Goal: Contribute content: Contribute content

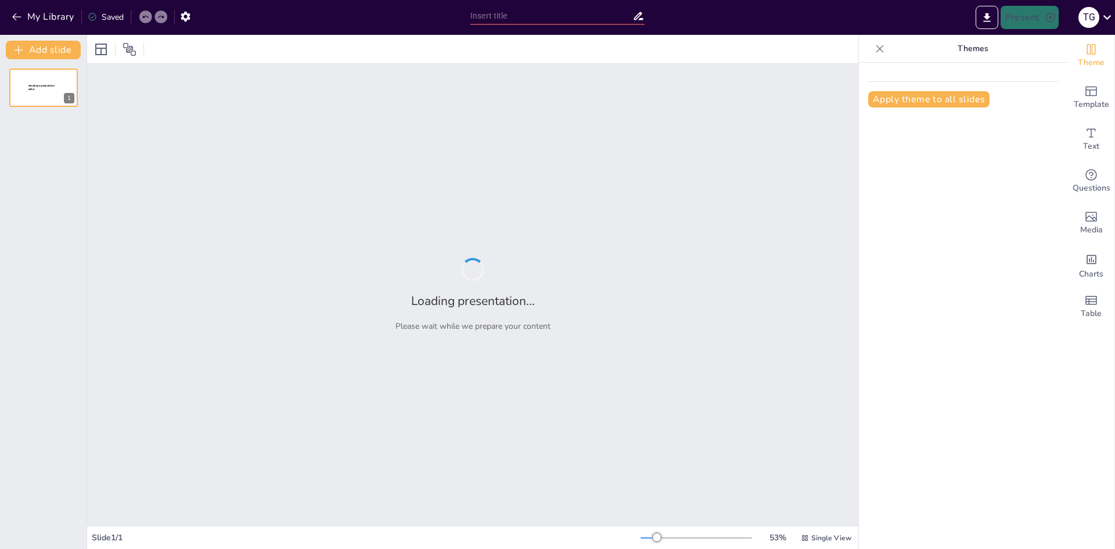
type input "The Revenue Pipeline: Understanding Operations in Filing & Renewals"
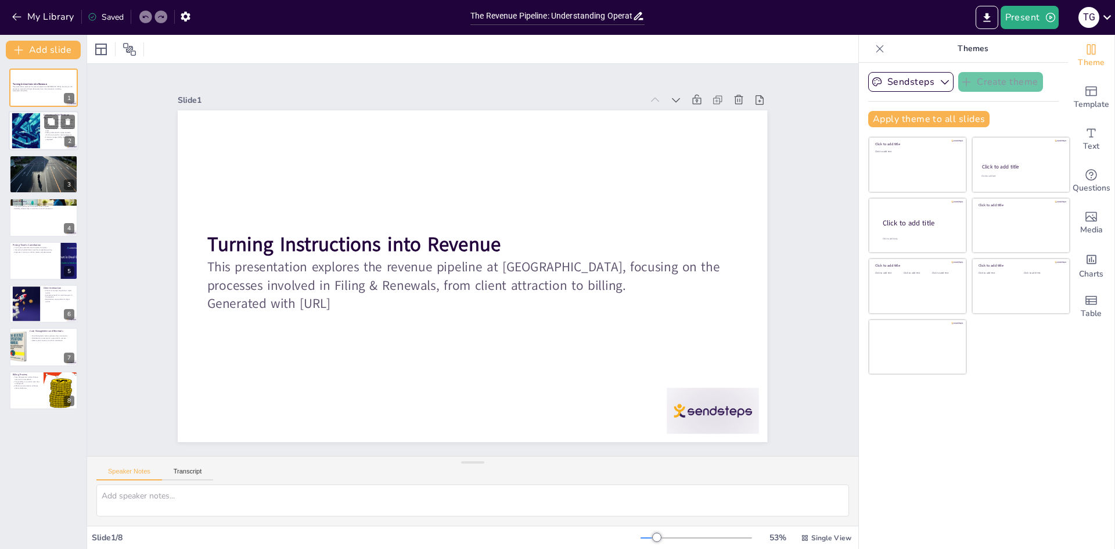
click at [38, 125] on div at bounding box center [25, 130] width 67 height 35
type textarea "The revenue pipeline is critical for any business, especially for [PERSON_NAME]…"
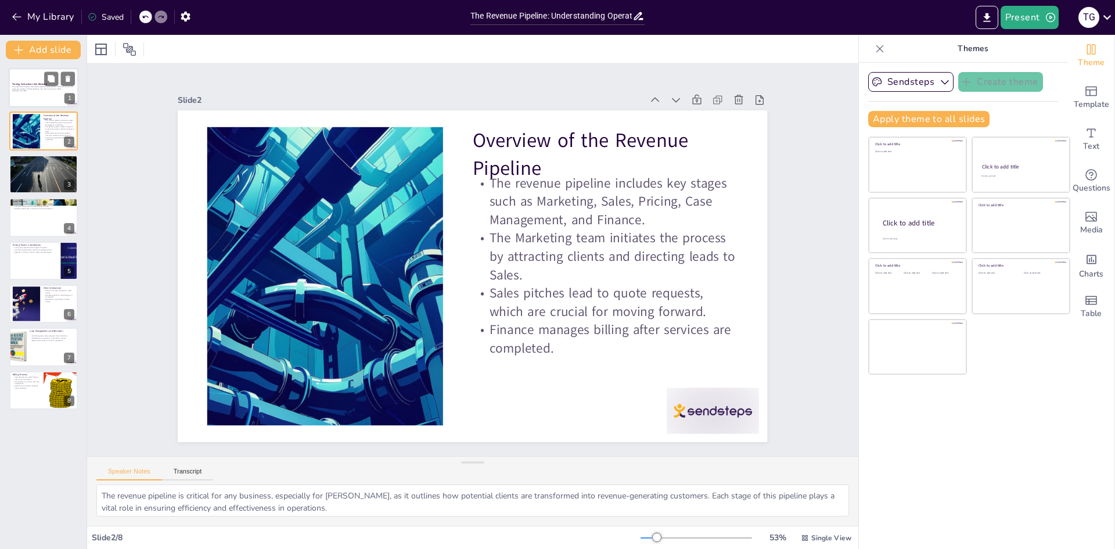
click at [32, 81] on div at bounding box center [44, 87] width 70 height 39
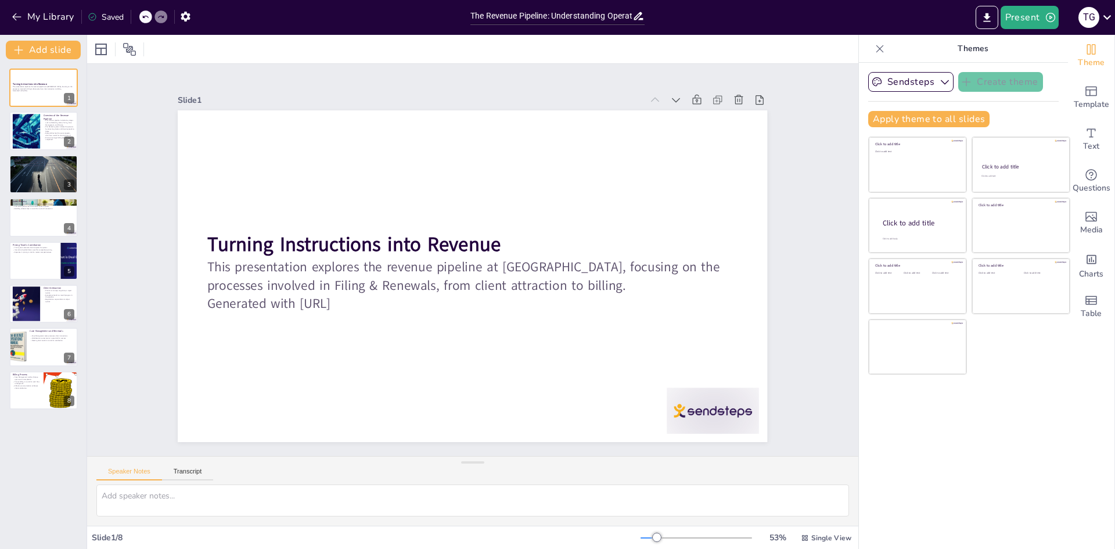
click at [874, 51] on icon at bounding box center [880, 49] width 12 height 12
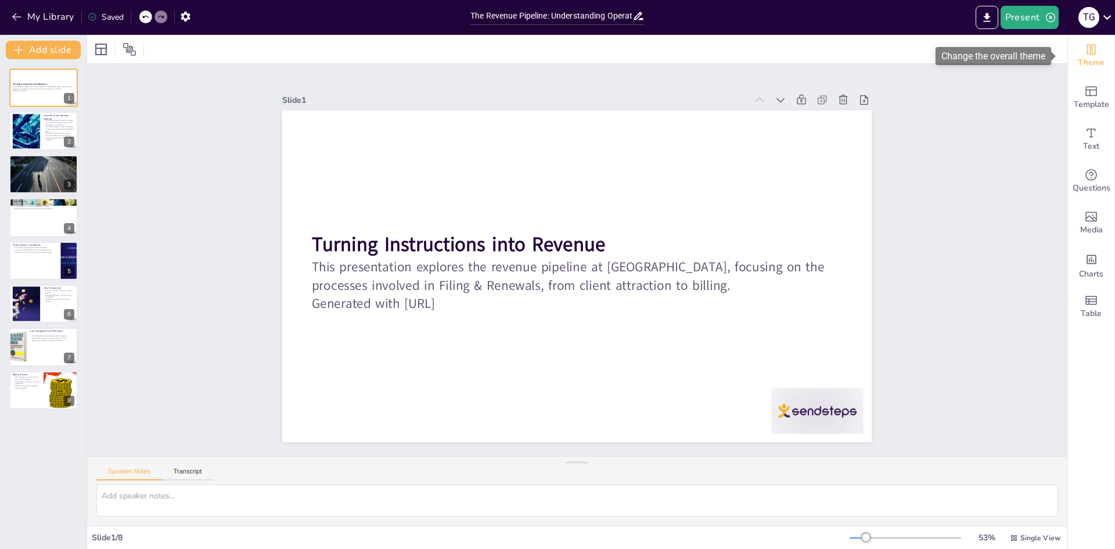
click at [1087, 53] on icon "Change the overall theme" at bounding box center [1091, 49] width 14 height 14
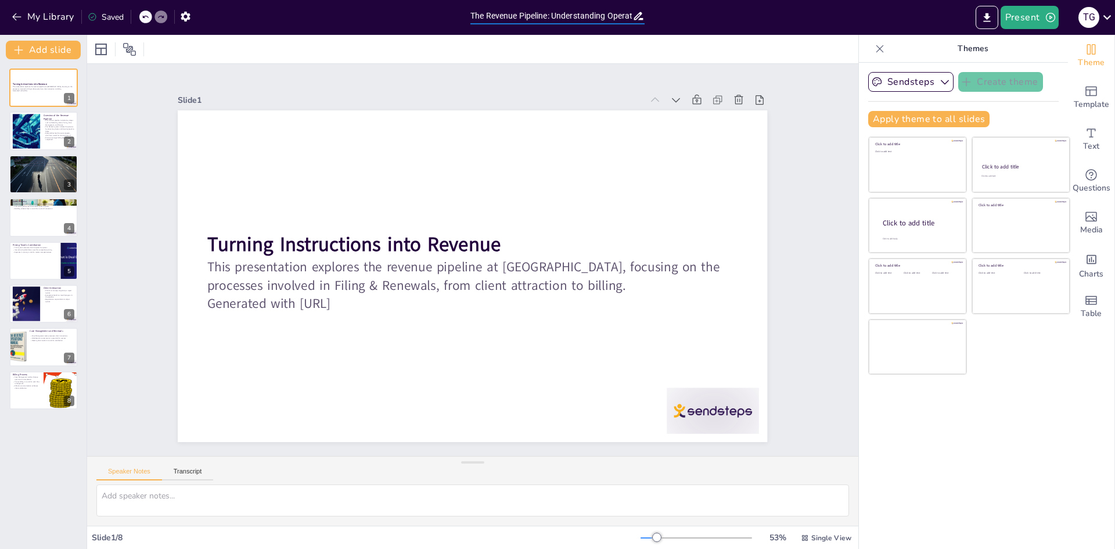
click at [507, 13] on input "The Revenue Pipeline: Understanding Operations in Filing & Renewals" at bounding box center [551, 16] width 162 height 17
click at [637, 14] on icon at bounding box center [638, 16] width 12 height 12
click at [180, 18] on icon "button" at bounding box center [185, 16] width 12 height 12
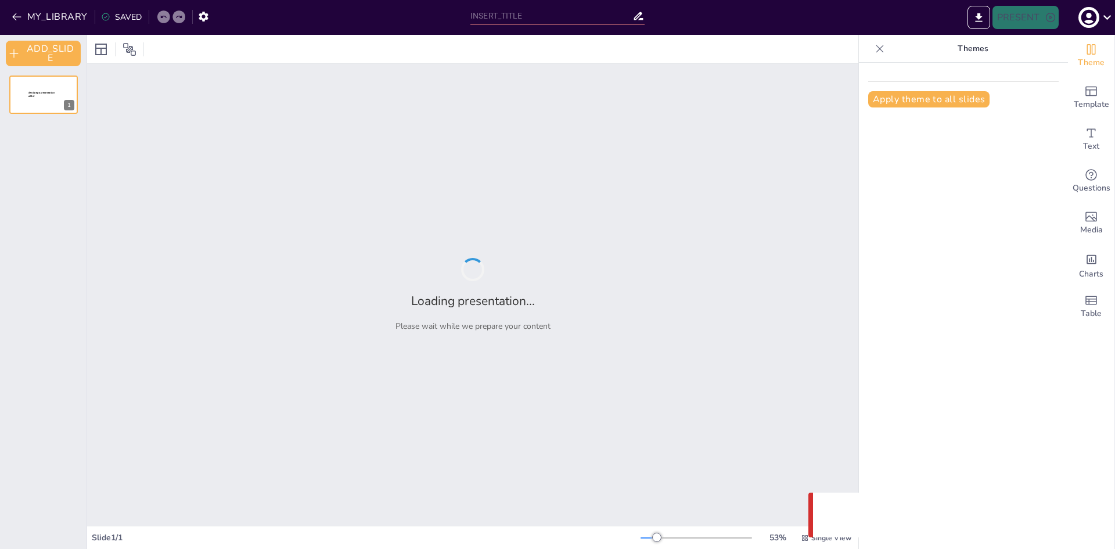
type input "The Revenue Pipeline: Understanding Operations in Filing & Renewals"
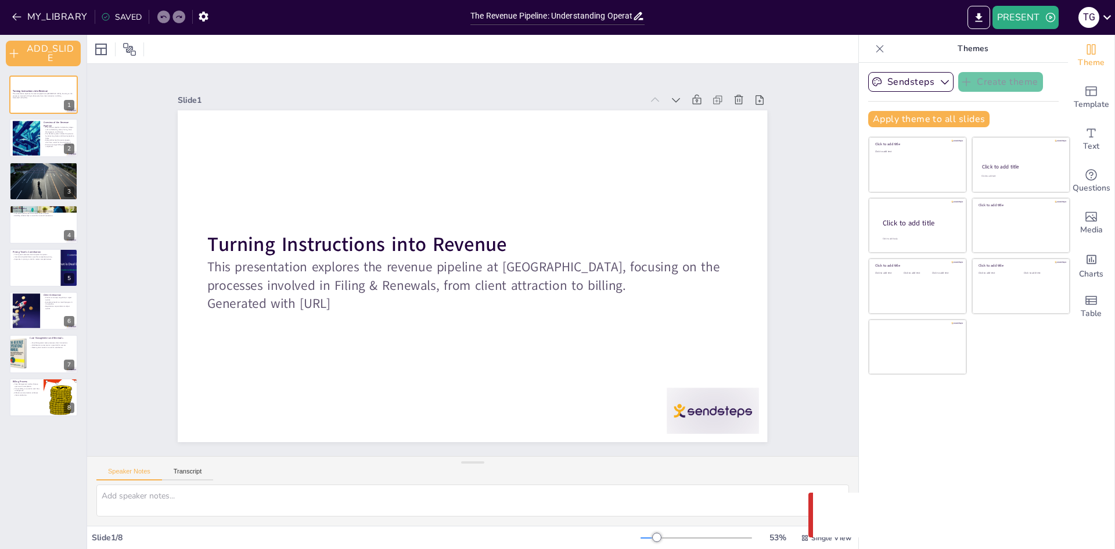
drag, startPoint x: 924, startPoint y: 463, endPoint x: 933, endPoint y: 463, distance: 8.7
click at [924, 463] on div "Sendsteps Create theme Apply theme to all slides Click to add title Click to ad…" at bounding box center [963, 306] width 209 height 486
click at [38, 386] on p "Case Management notifies Finance upon service completion." at bounding box center [26, 385] width 28 height 4
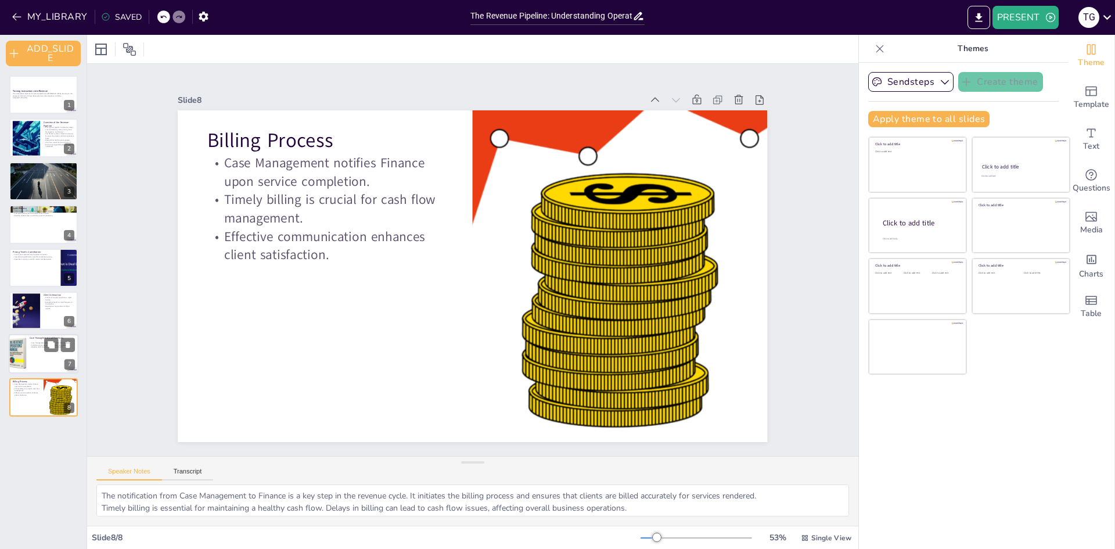
click at [27, 343] on div at bounding box center [44, 353] width 70 height 39
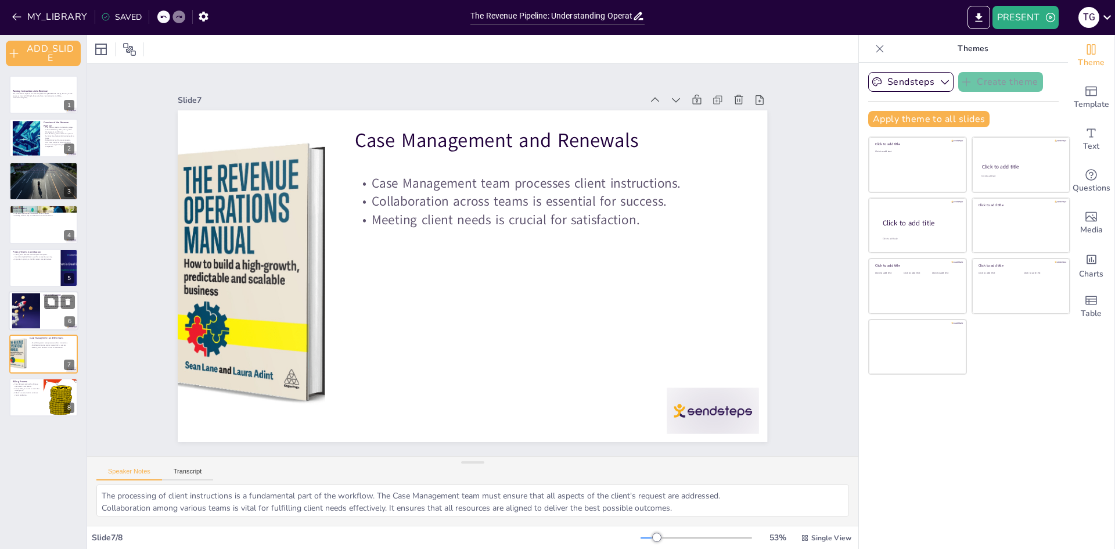
click at [30, 304] on div at bounding box center [26, 310] width 56 height 35
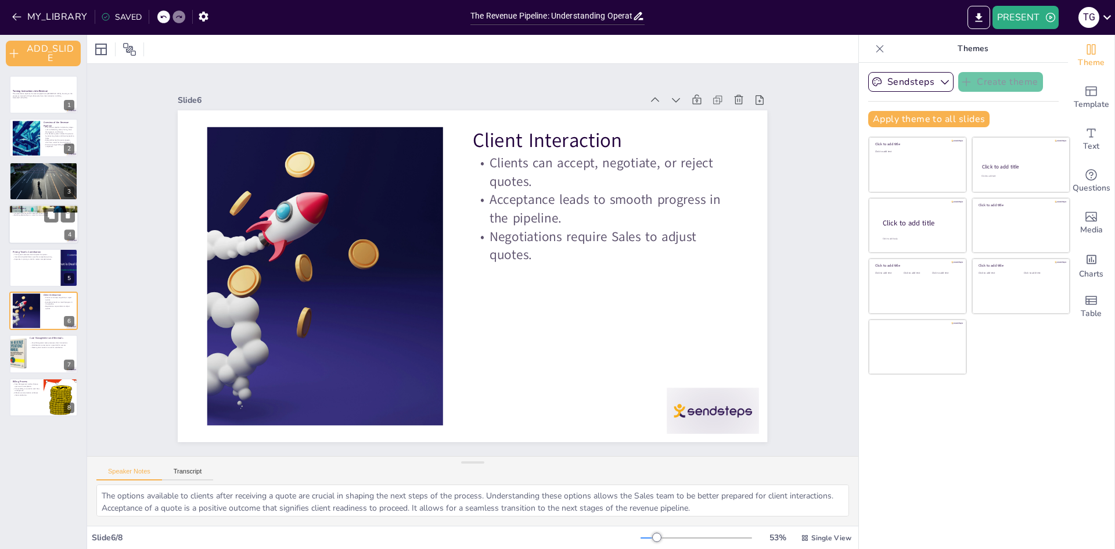
click at [38, 223] on div at bounding box center [44, 223] width 70 height 39
type textarea "Engaging effectively with prospective clients is essential for the Sales team. …"
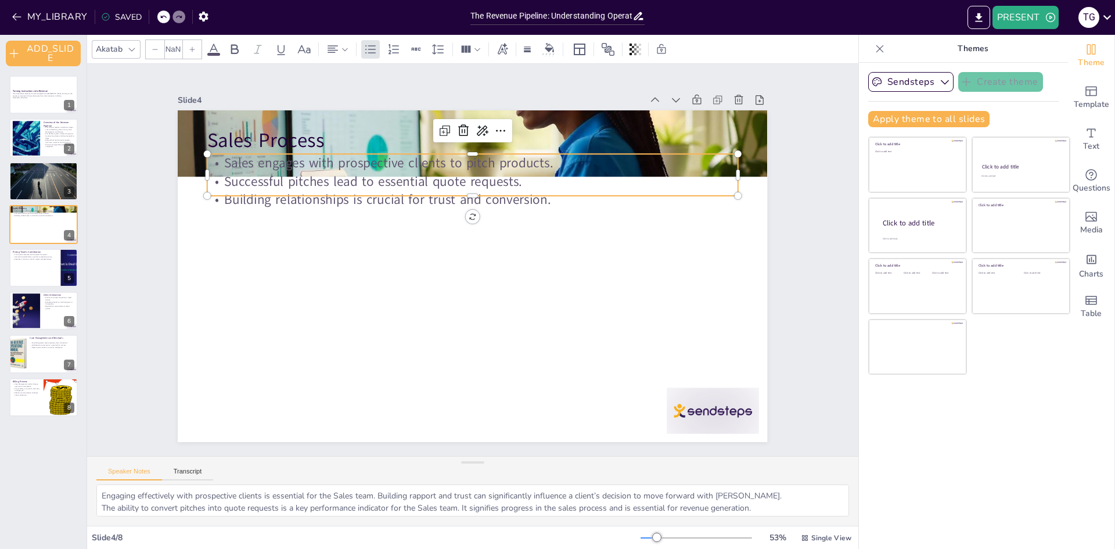
type input "32"
click at [273, 162] on p "Sales engages with prospective clients to pitch products." at bounding box center [482, 164] width 529 height 74
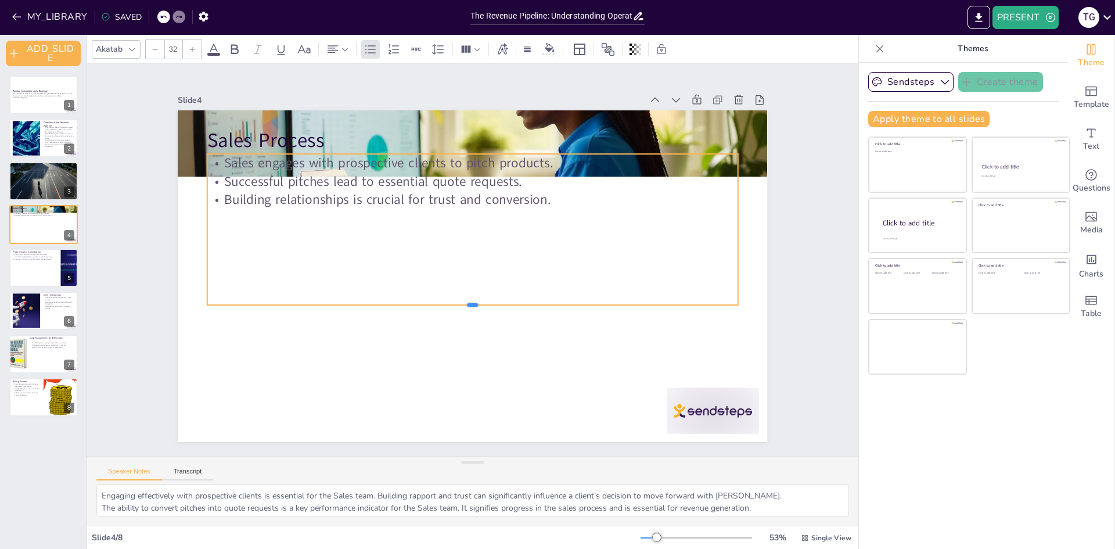
drag, startPoint x: 464, startPoint y: 194, endPoint x: 469, endPoint y: 304, distance: 110.4
click at [469, 305] on div at bounding box center [472, 309] width 531 height 9
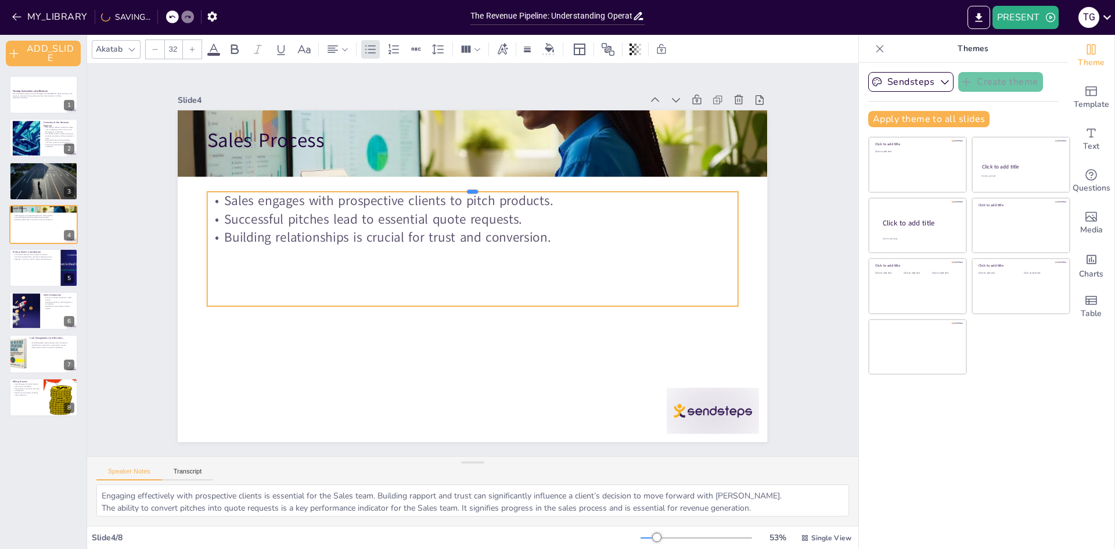
drag, startPoint x: 441, startPoint y: 148, endPoint x: 439, endPoint y: 186, distance: 37.8
click at [439, 186] on div at bounding box center [472, 186] width 531 height 9
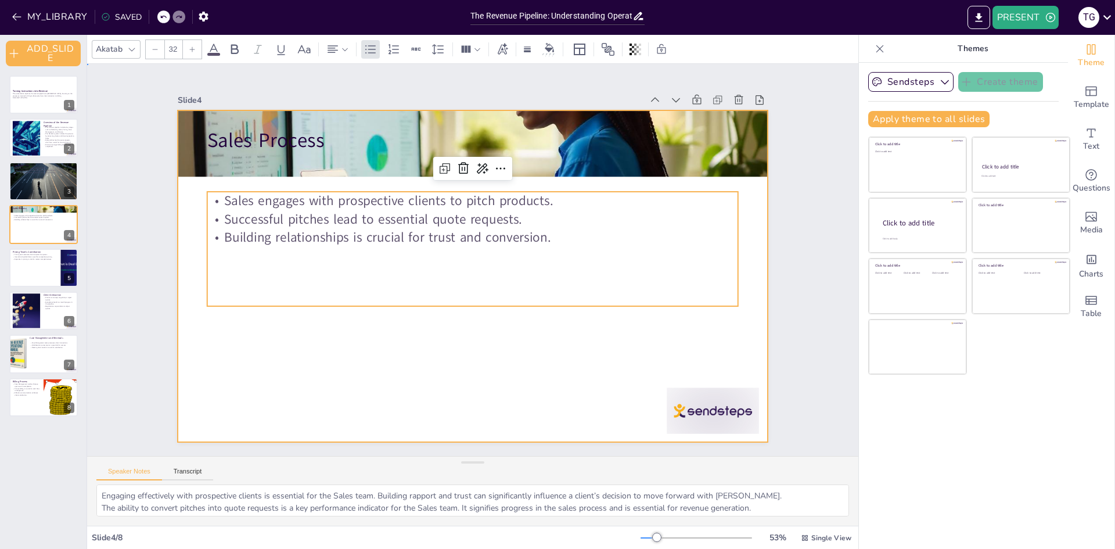
click at [417, 358] on div at bounding box center [471, 276] width 621 height 391
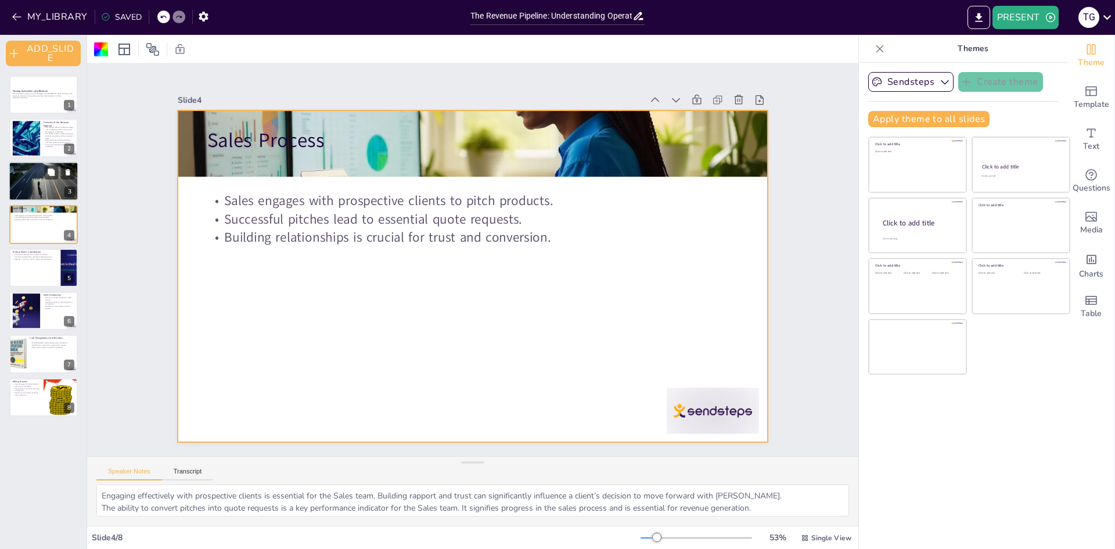
click at [44, 183] on div at bounding box center [43, 180] width 93 height 39
type textarea "The effectiveness of marketing campaigns is vital in bringing potential clients…"
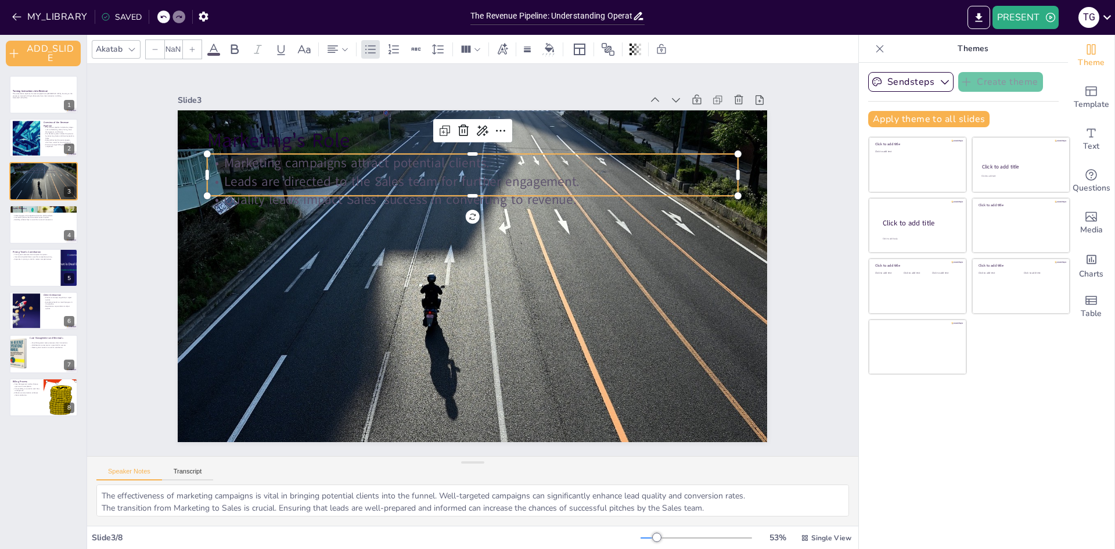
type input "32"
click at [397, 161] on p "Marketing campaigns attract potential clients." at bounding box center [492, 165] width 523 height 128
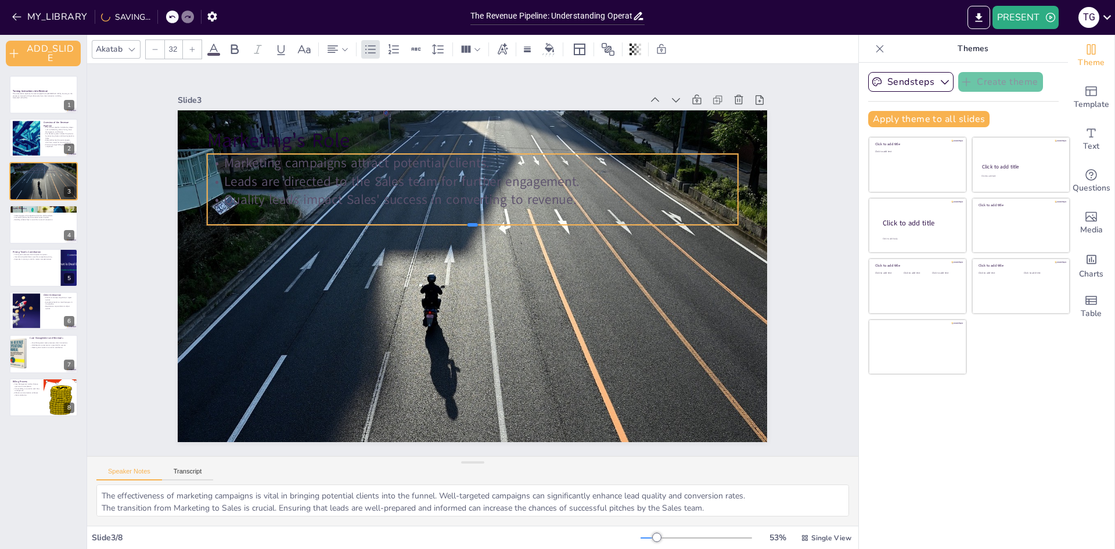
drag, startPoint x: 463, startPoint y: 194, endPoint x: 467, endPoint y: 223, distance: 29.3
click at [467, 223] on div at bounding box center [481, 231] width 507 height 172
click at [593, 234] on icon at bounding box center [601, 242] width 16 height 16
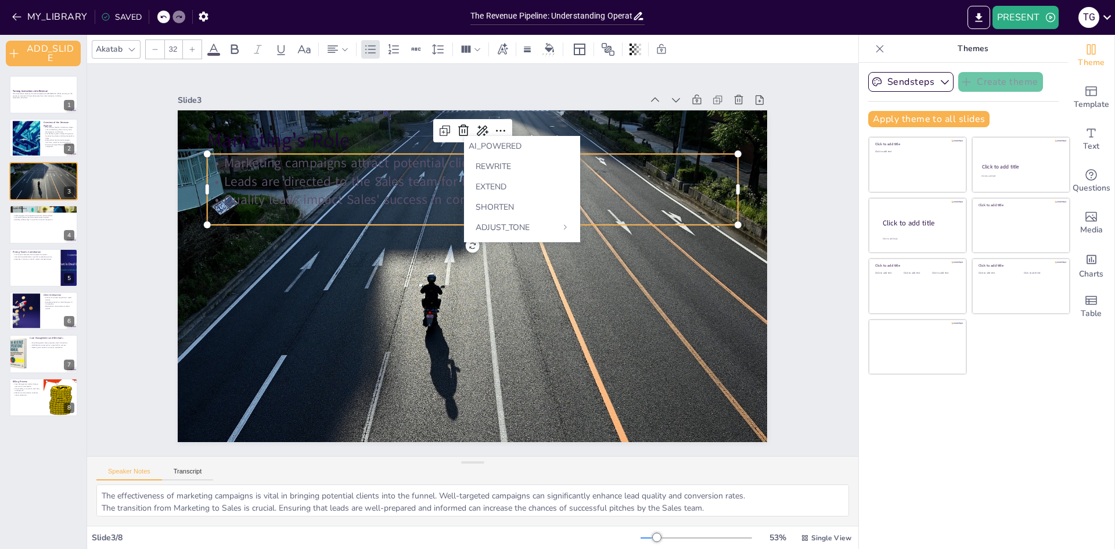
click at [389, 148] on div at bounding box center [495, 151] width 521 height 119
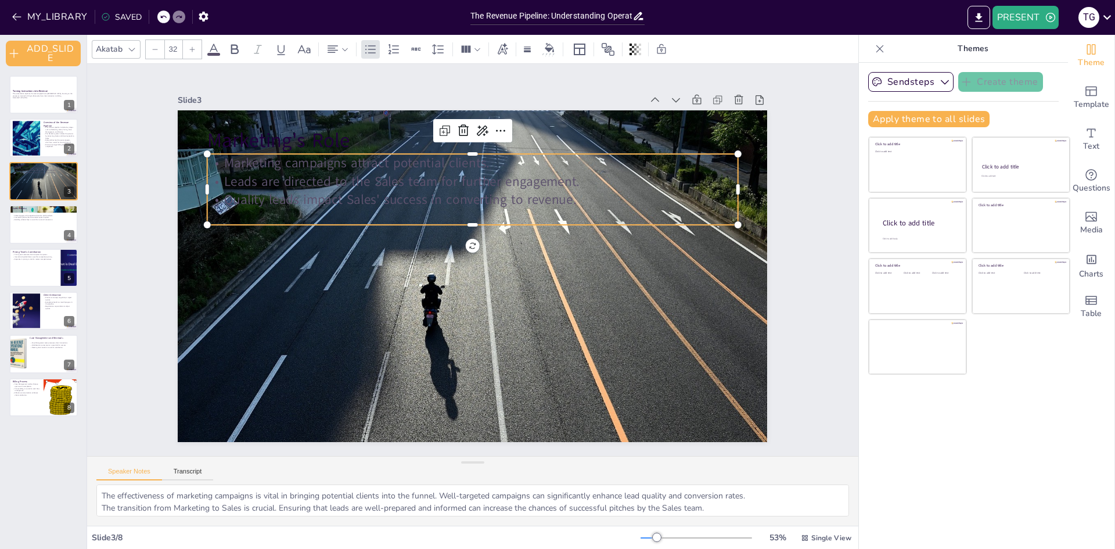
click at [418, 162] on p "Marketing campaigns attract potential clients." at bounding box center [482, 164] width 529 height 74
click at [418, 162] on p "Marketing campaigns attract potential clients." at bounding box center [493, 165] width 523 height 128
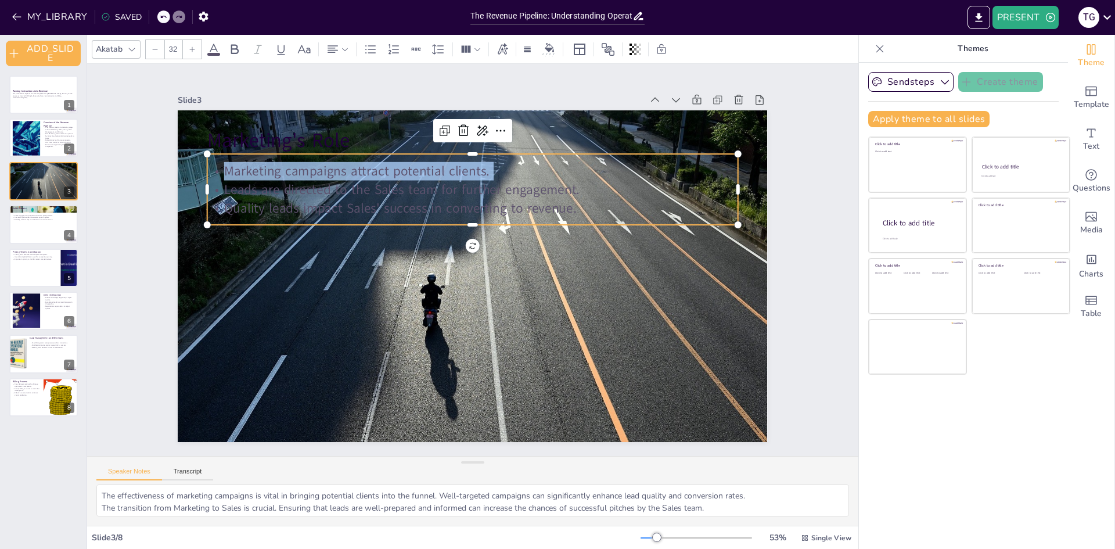
click at [418, 162] on p "Marketing campaigns attract potential clients." at bounding box center [491, 173] width 523 height 128
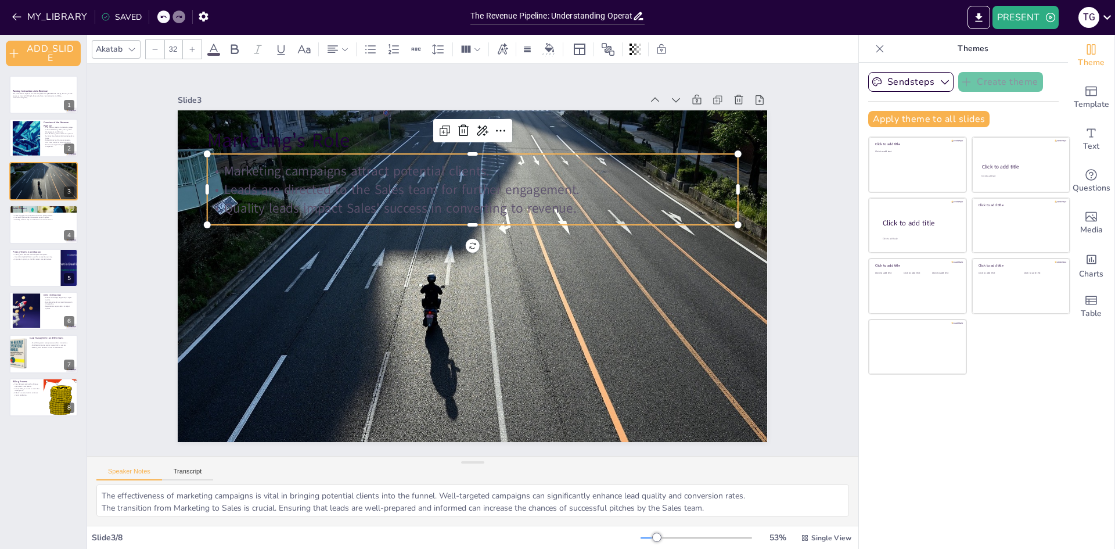
click at [269, 186] on p "Leads are directed to the Sales team for further engagement." at bounding box center [479, 190] width 529 height 74
click at [254, 146] on div at bounding box center [495, 152] width 521 height 120
click at [506, 52] on icon at bounding box center [503, 48] width 10 height 12
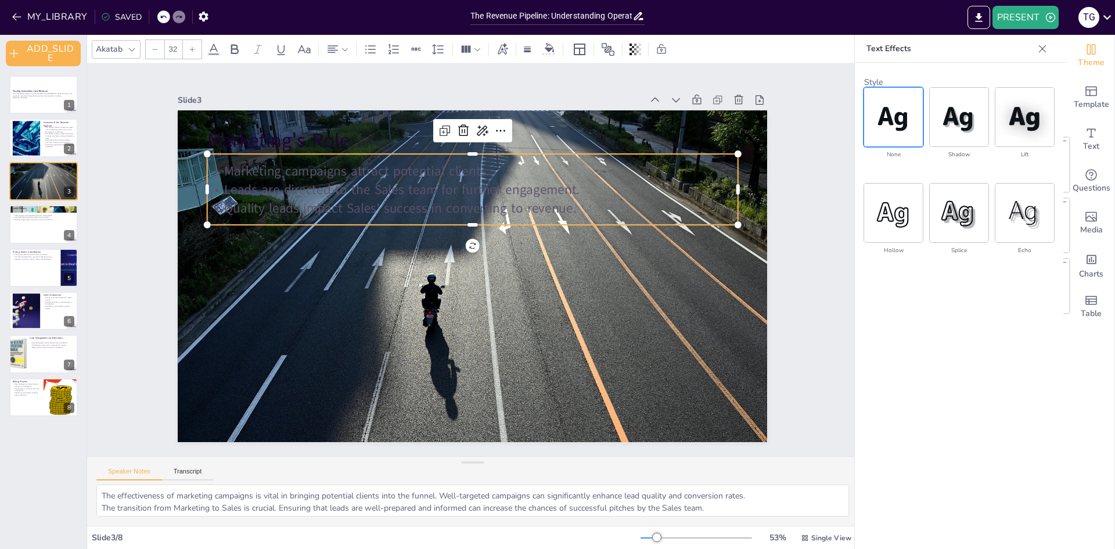
click at [904, 115] on img at bounding box center [893, 117] width 59 height 59
click at [1083, 140] on span "Text" at bounding box center [1091, 146] width 16 height 13
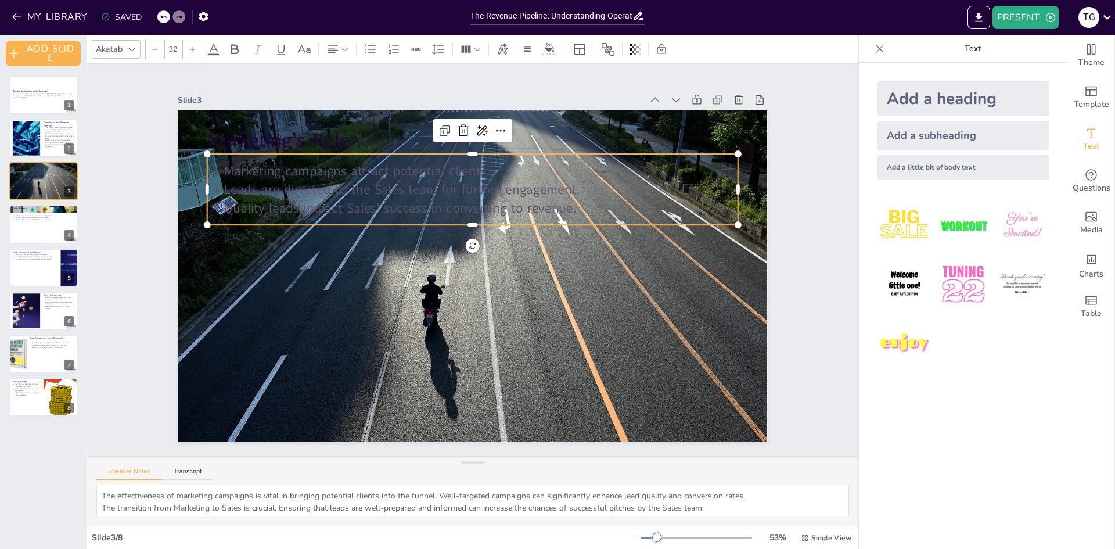
click at [954, 354] on div at bounding box center [963, 284] width 190 height 190
click at [20, 12] on icon "button" at bounding box center [17, 17] width 12 height 12
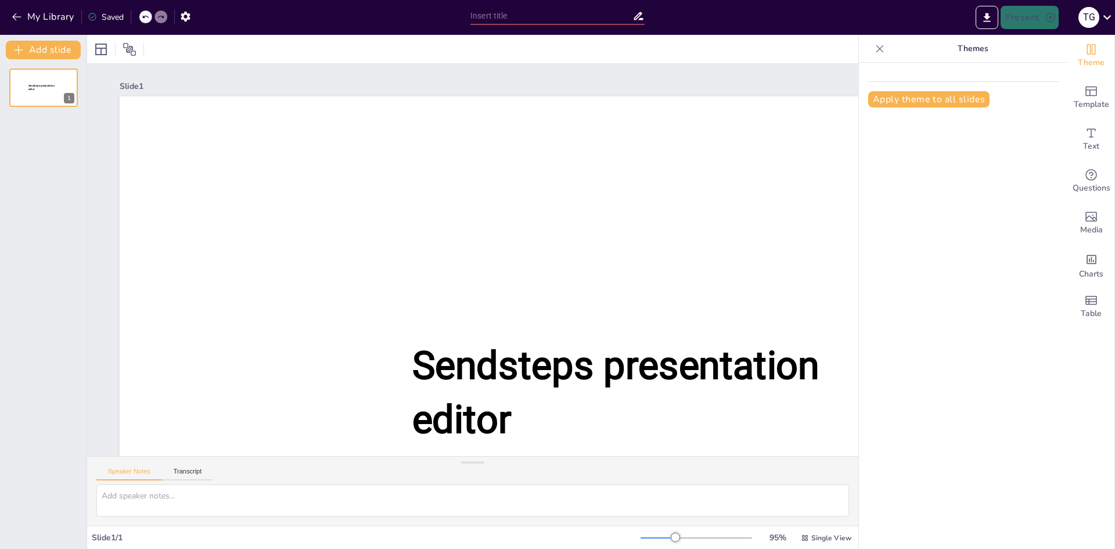
type input "New Sendsteps"
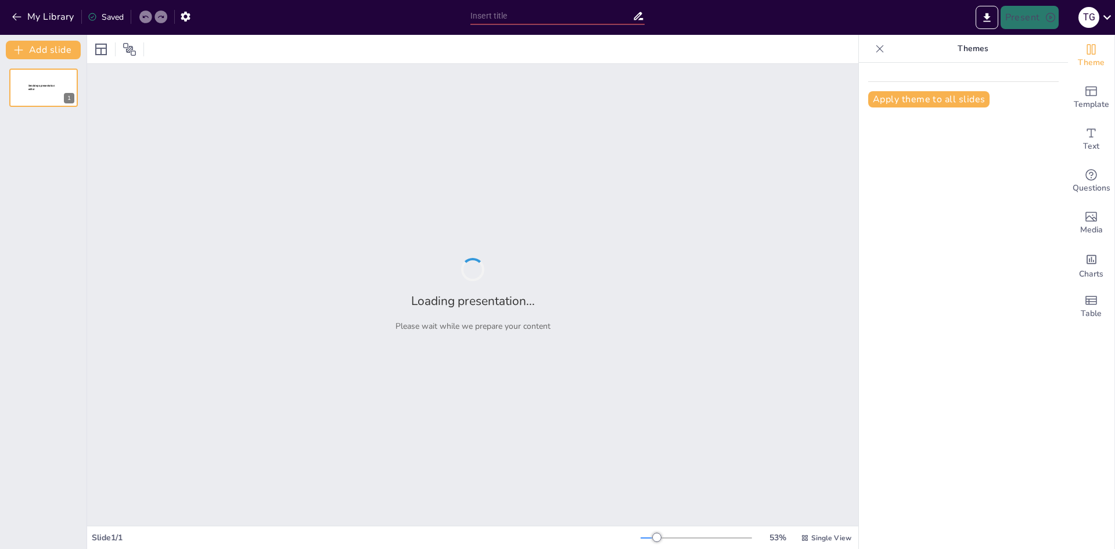
type input "The Revenue Pipeline: Understanding Operations in Filing & Renewals"
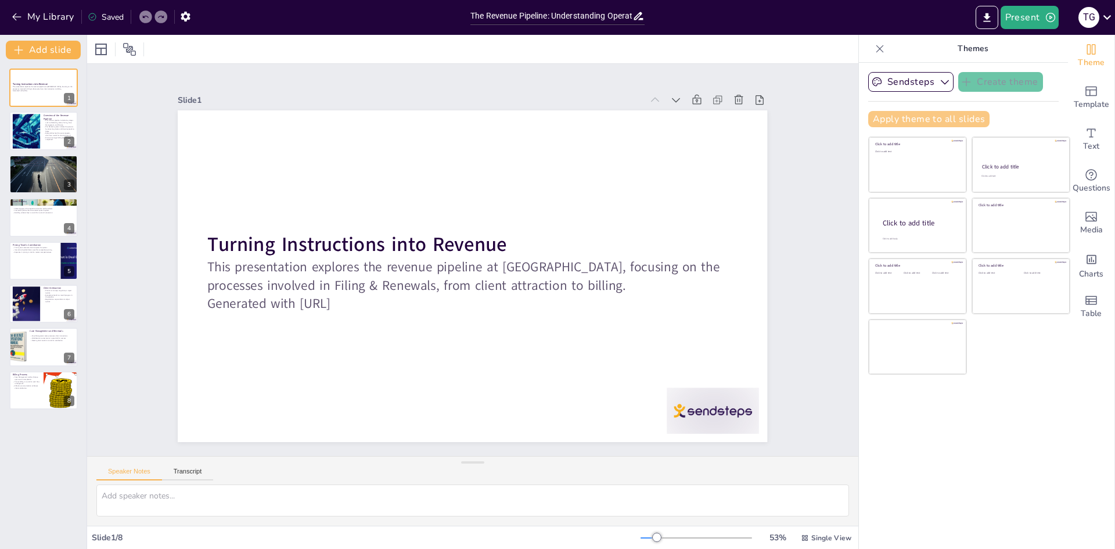
click at [935, 120] on button "Apply theme to all slides" at bounding box center [928, 119] width 121 height 16
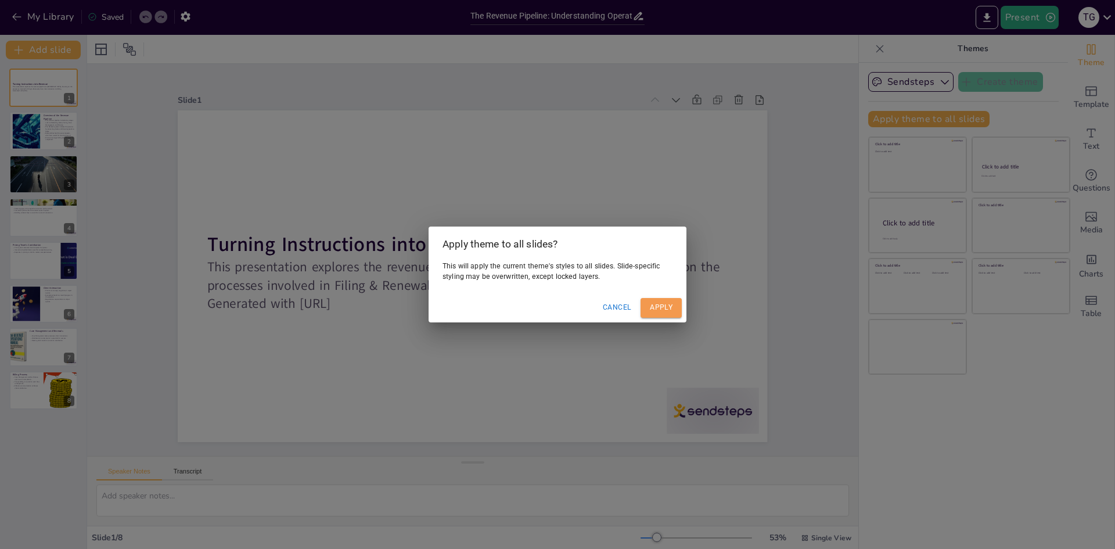
click at [671, 308] on button "Apply" at bounding box center [660, 307] width 41 height 19
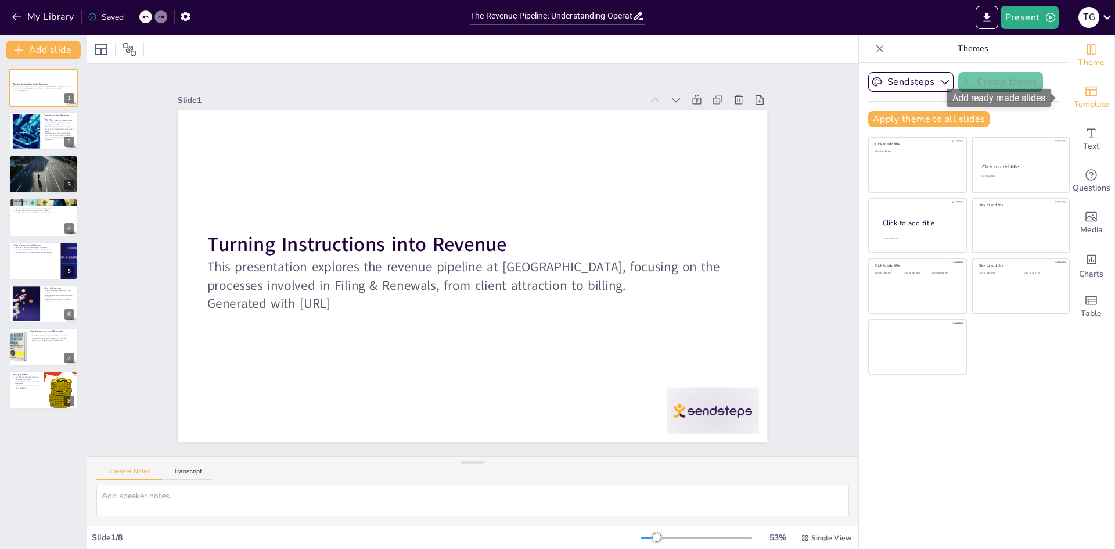
click at [1086, 96] on icon "Add ready made slides" at bounding box center [1091, 91] width 14 height 14
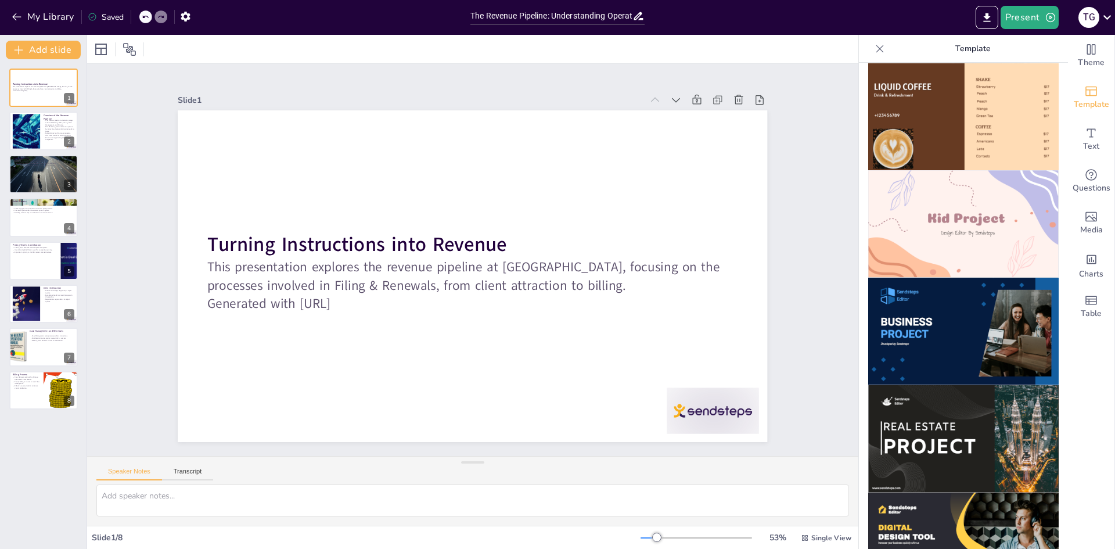
scroll to position [756, 0]
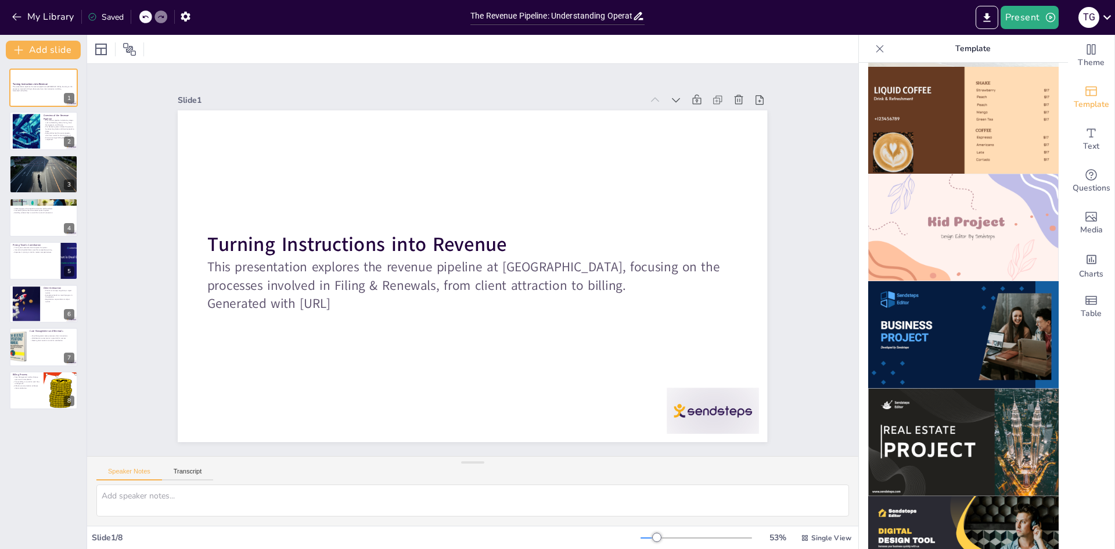
click at [911, 281] on img at bounding box center [963, 334] width 190 height 107
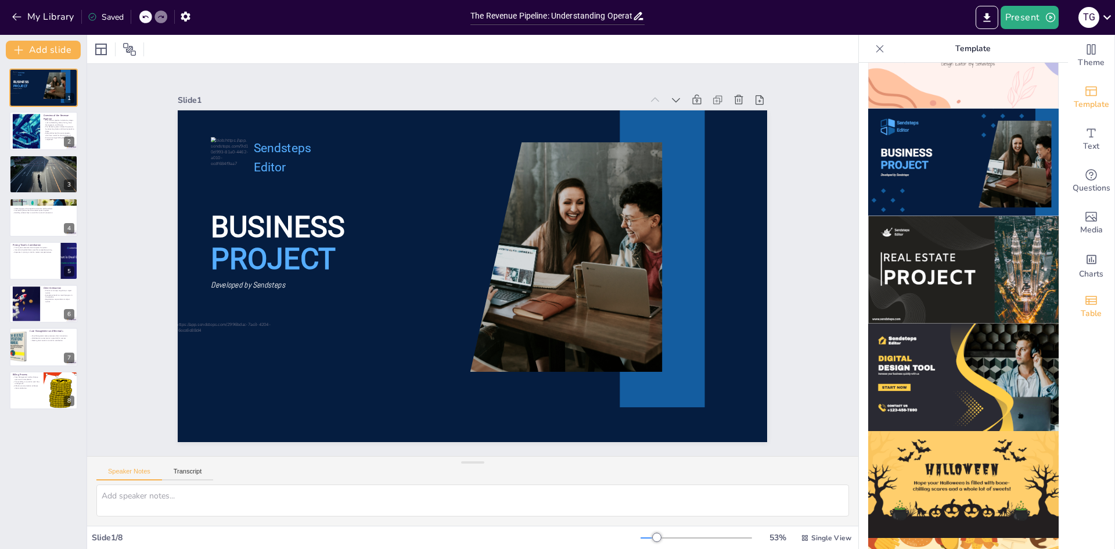
scroll to position [989, 0]
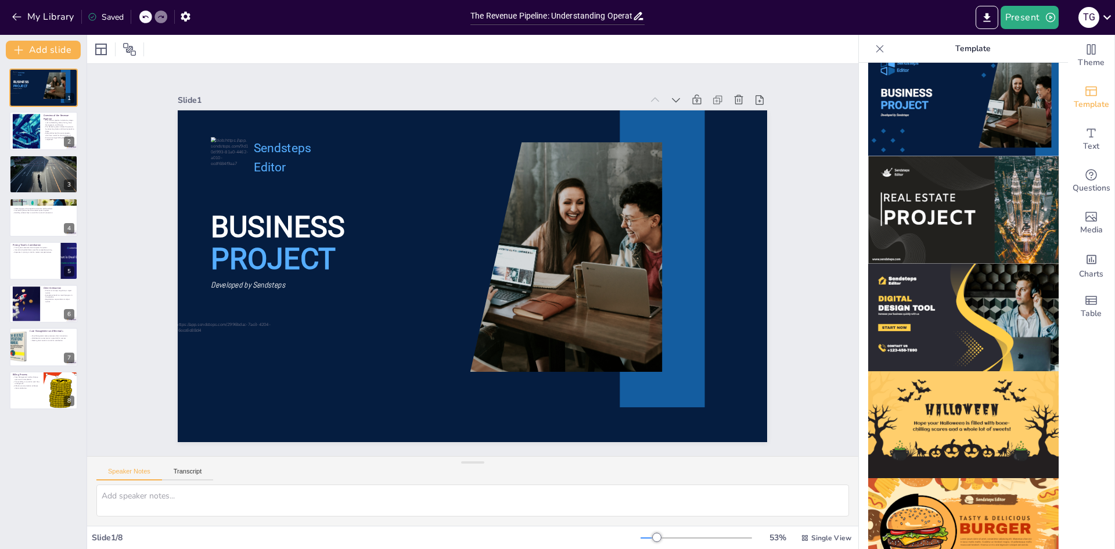
click at [1080, 425] on div "Theme Template Text Questions Media Charts Table" at bounding box center [1091, 292] width 47 height 514
click at [874, 49] on icon at bounding box center [880, 49] width 12 height 12
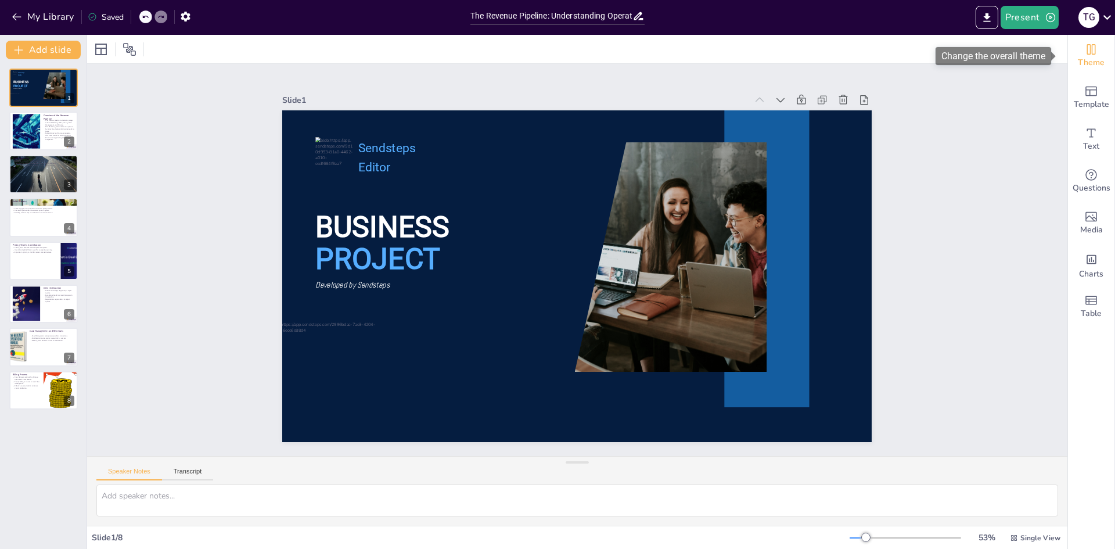
click at [1085, 55] on icon "Change the overall theme" at bounding box center [1091, 49] width 14 height 14
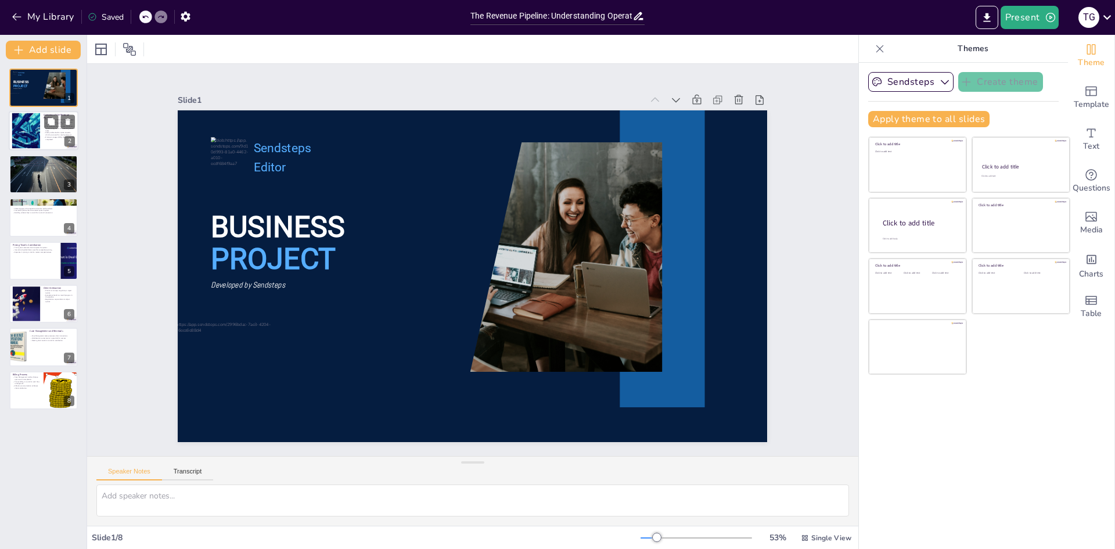
click at [31, 144] on div at bounding box center [25, 130] width 67 height 35
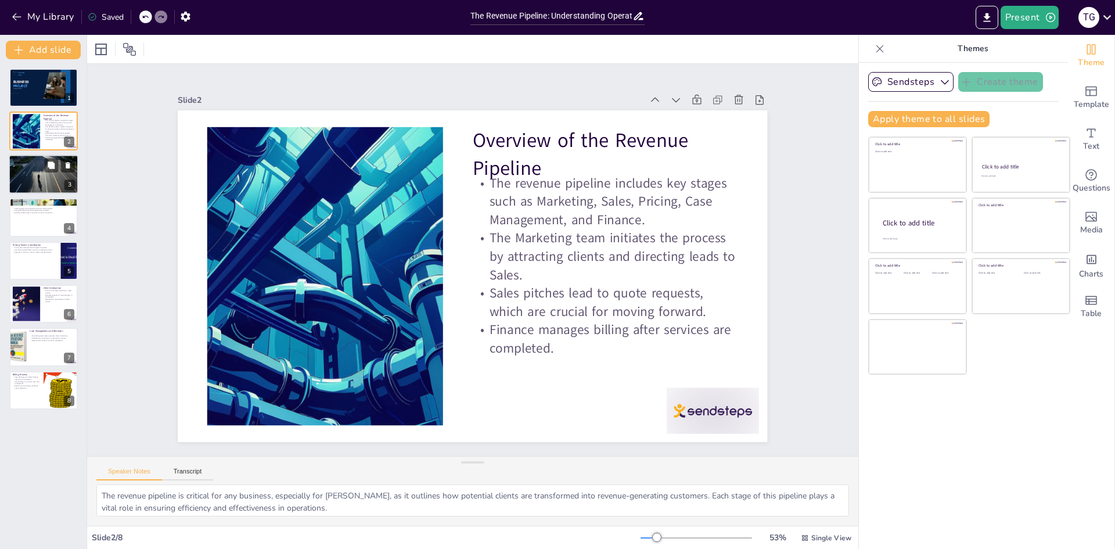
click at [44, 166] on p "Quality leads impact Sales' success in converting to revenue." at bounding box center [43, 165] width 63 height 2
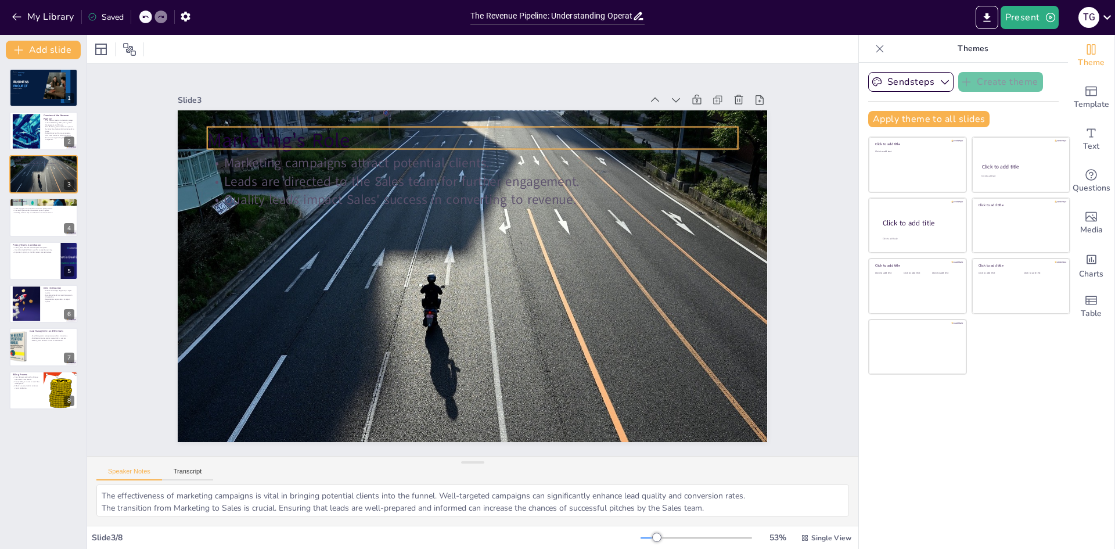
click at [395, 147] on div "Marketing's Role Marketing campaigns attract potential clients. Leads are direc…" at bounding box center [469, 275] width 646 height 447
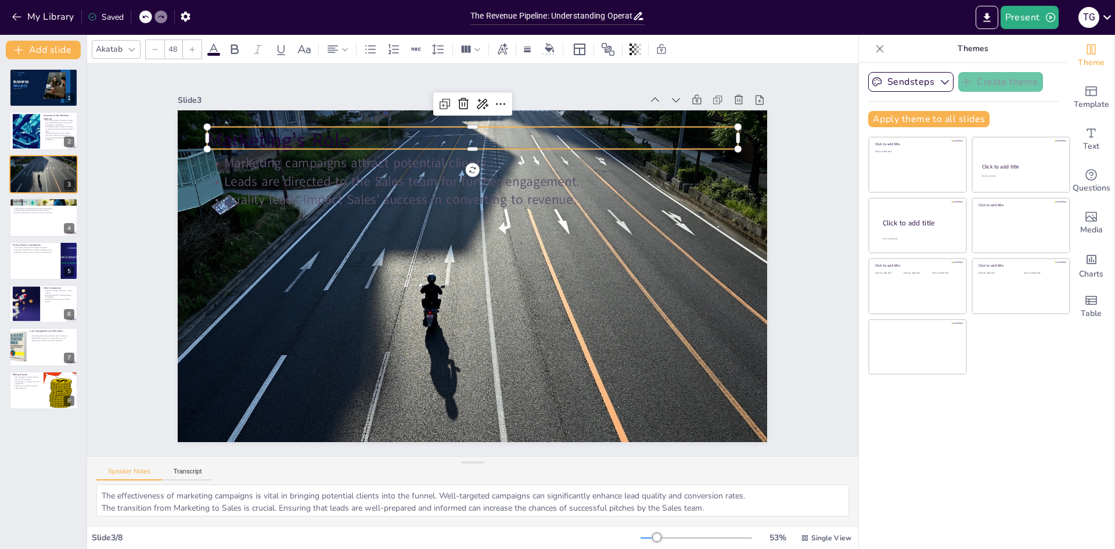
click at [427, 128] on p "Marketing's Role" at bounding box center [485, 141] width 531 height 83
click at [426, 128] on p "Marketing's Role" at bounding box center [497, 143] width 525 height 137
click at [426, 128] on p "Marketing's Role" at bounding box center [485, 138] width 531 height 83
click at [426, 128] on p "Marketing's Role" at bounding box center [498, 140] width 525 height 137
click at [788, 56] on div "Akatab 48" at bounding box center [472, 49] width 771 height 28
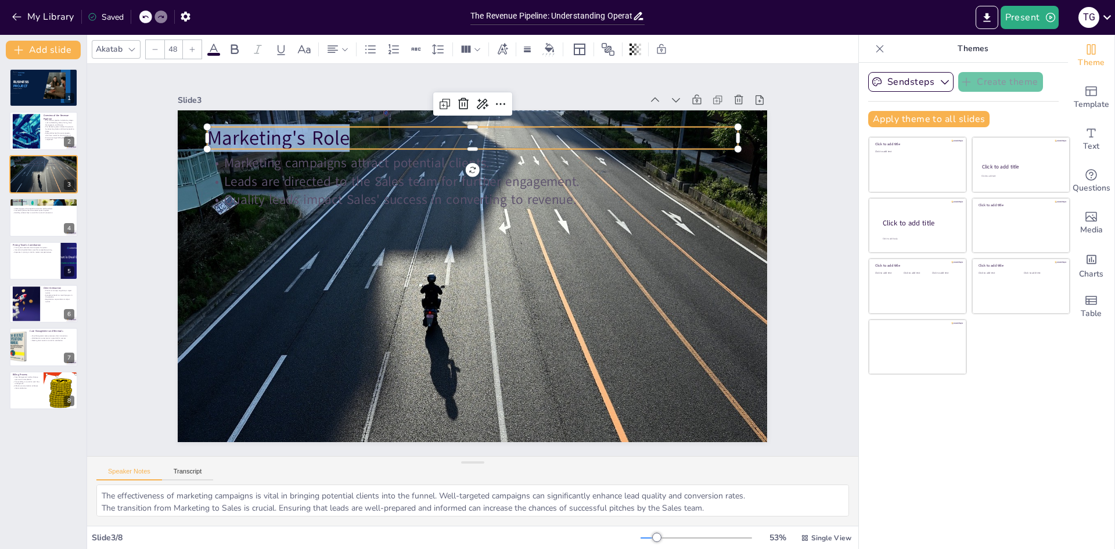
click at [784, 81] on div "Slide 1 BUSINESS PROJECT Sendsteps Editor Developed by Sendsteps Slide 2 Overvi…" at bounding box center [473, 260] width 716 height 492
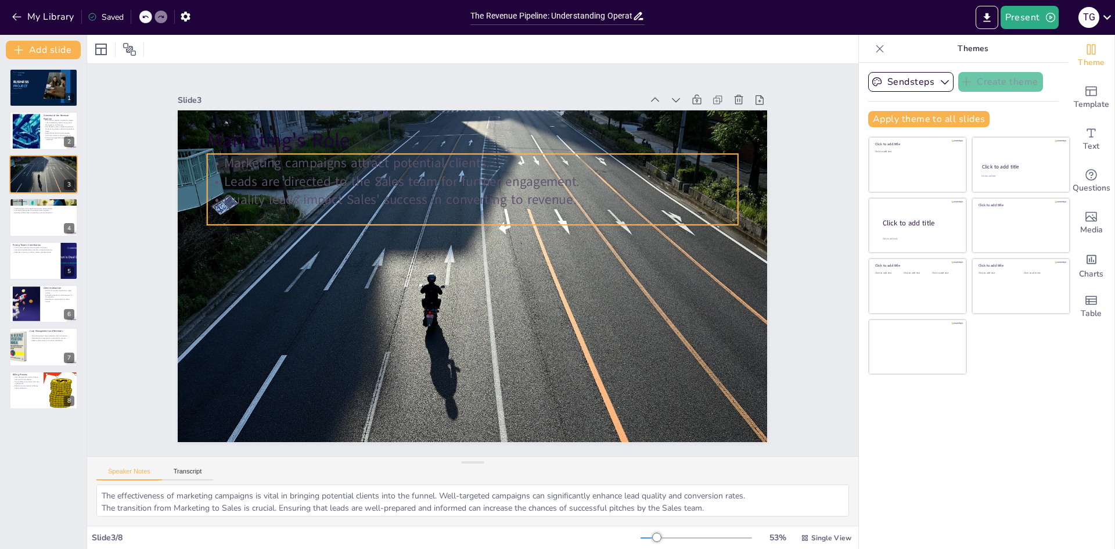
click at [705, 192] on p "Quality leads impact Sales' success in converting to revenue." at bounding box center [491, 203] width 510 height 182
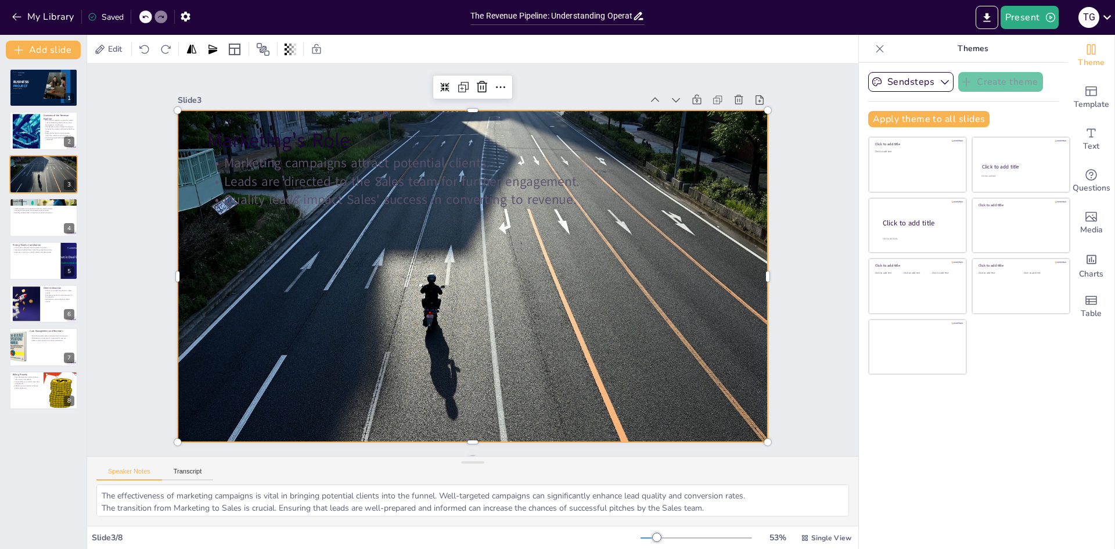
click at [690, 279] on div at bounding box center [469, 276] width 837 height 488
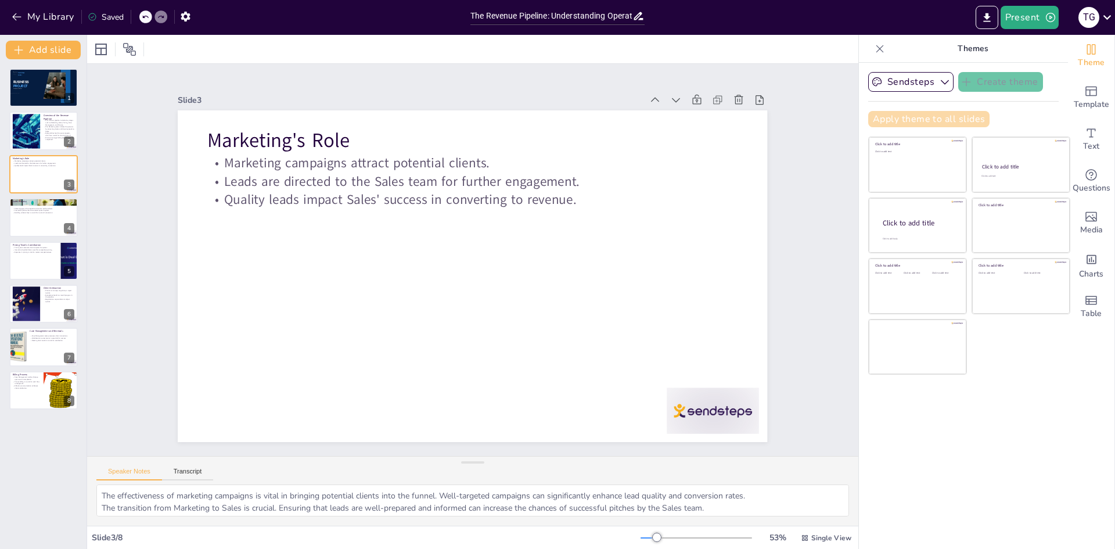
click at [936, 114] on button "Apply theme to all slides" at bounding box center [928, 119] width 121 height 16
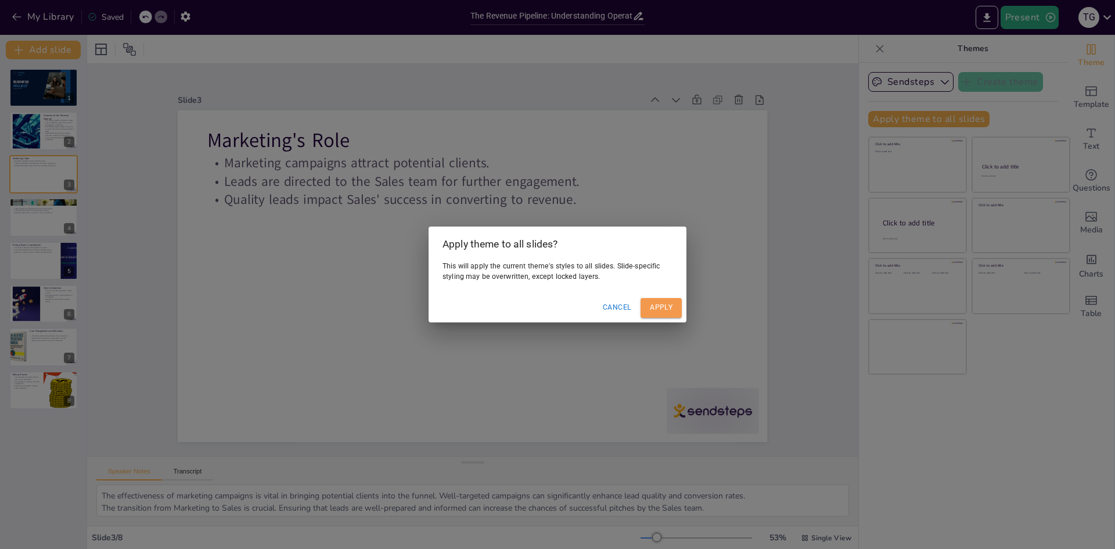
click at [672, 313] on button "Apply" at bounding box center [660, 307] width 41 height 19
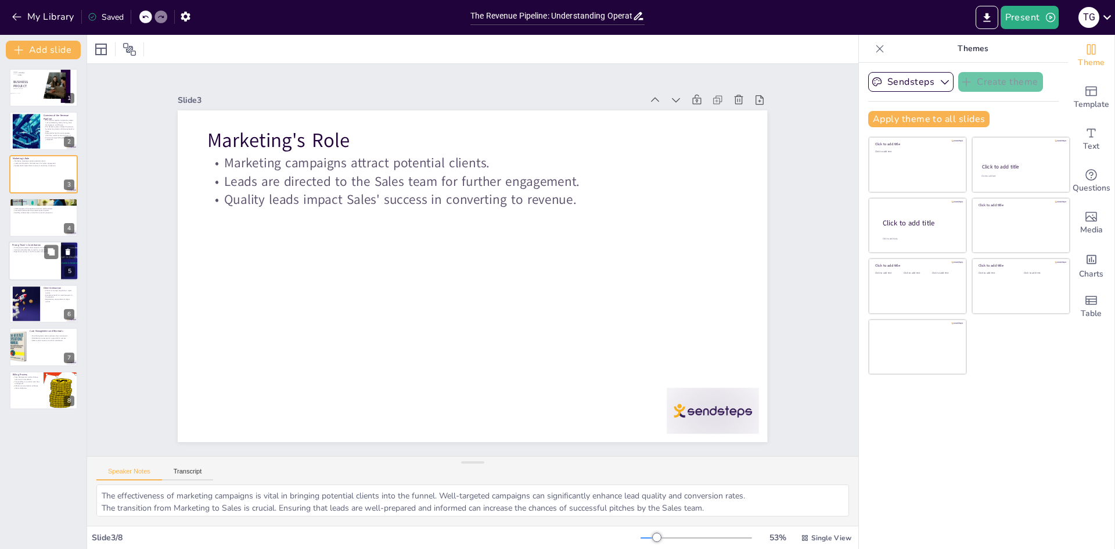
click at [39, 257] on div at bounding box center [44, 260] width 70 height 39
type textarea "The assessment of client requests is a critical function of the Pricing team. I…"
